Goal: Transaction & Acquisition: Purchase product/service

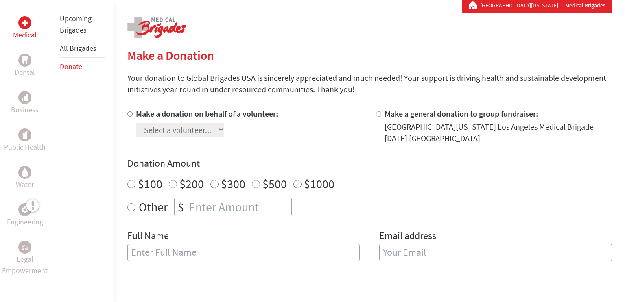
scroll to position [109, 0]
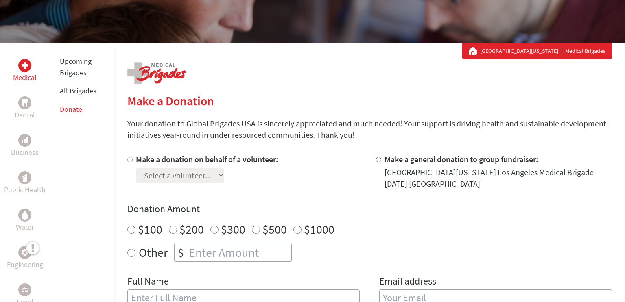
click at [77, 70] on link "Upcoming Brigades" at bounding box center [76, 67] width 32 height 21
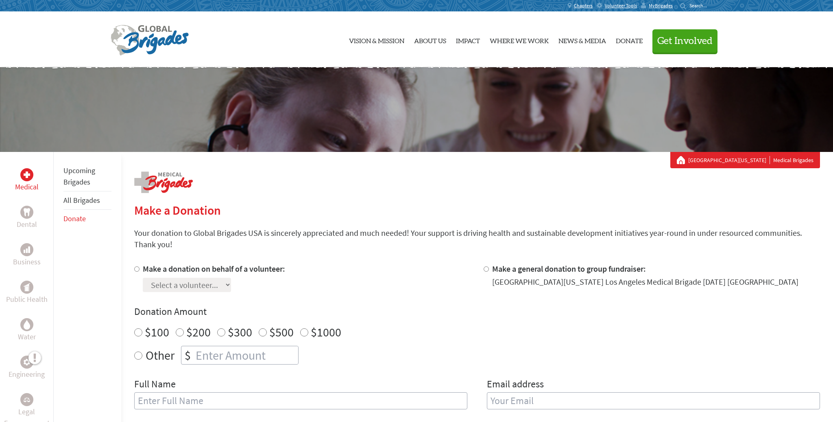
click at [81, 200] on link "All Brigades" at bounding box center [81, 199] width 37 height 9
click at [717, 1] on div "Chapters Volunteer Tools MyBrigades Search for:" at bounding box center [416, 5] width 625 height 11
click at [718, 9] on div "Chapters Volunteer Tools MyBrigades Search for:" at bounding box center [416, 5] width 625 height 11
click at [713, 5] on li "Search for:" at bounding box center [664, 5] width 104 height 11
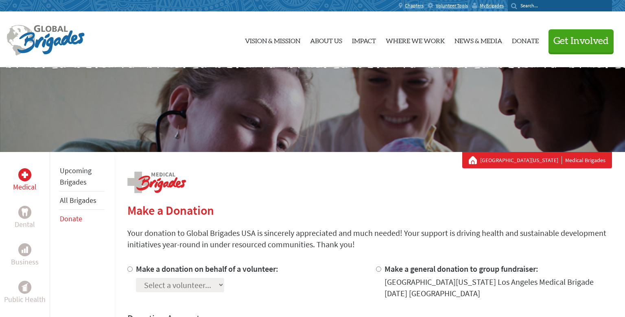
click at [581, 5] on input "Search for:" at bounding box center [565, 5] width 88 height 6
type input "dana hills"
click at [511, 2] on button "submit" at bounding box center [515, 5] width 9 height 7
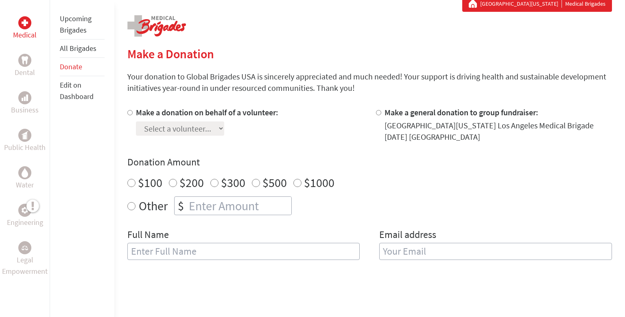
scroll to position [157, 0]
radio input "true"
click at [197, 207] on input "number" at bounding box center [239, 205] width 104 height 18
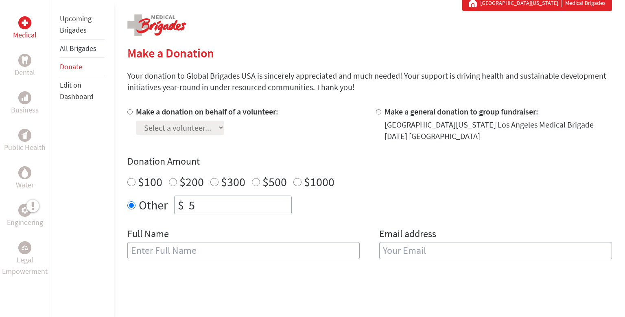
type input "5"
click at [207, 249] on input "text" at bounding box center [243, 250] width 233 height 17
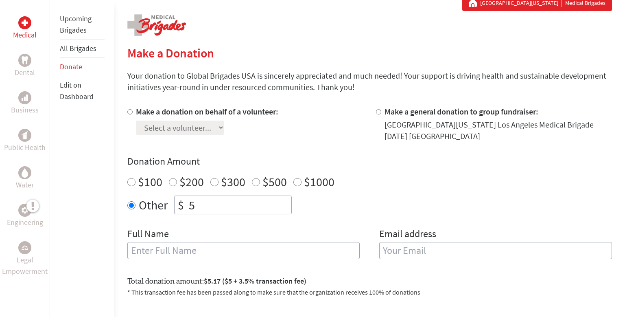
type input "[PERSON_NAME]"
click at [379, 112] on input "Make a general donation to group fundraiser:" at bounding box center [378, 111] width 5 height 5
radio input "true"
click at [408, 254] on input "email" at bounding box center [495, 250] width 233 height 17
type input "[EMAIL_ADDRESS][DOMAIN_NAME]"
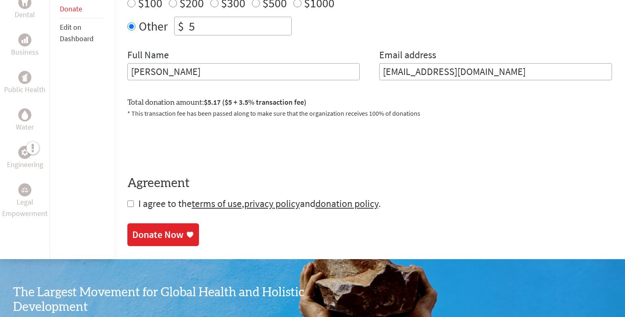
scroll to position [337, 0]
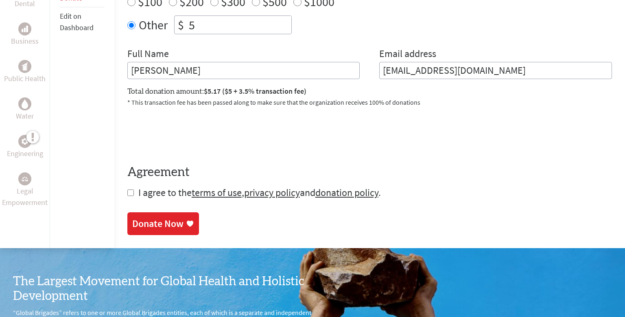
click at [130, 195] on input "checkbox" at bounding box center [130, 192] width 7 height 7
checkbox input "true"
click at [157, 226] on div "Donate Now" at bounding box center [157, 224] width 51 height 13
